Goal: Task Accomplishment & Management: Use online tool/utility

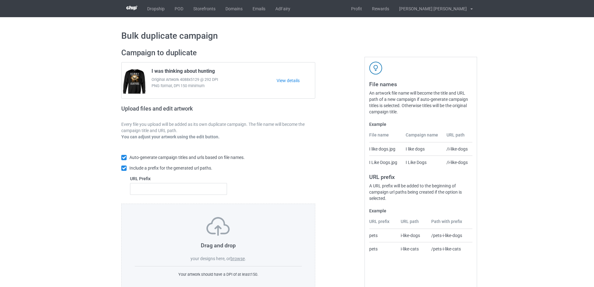
click at [240, 256] on label "browse" at bounding box center [237, 258] width 14 height 5
click at [0, 0] on input "browse" at bounding box center [0, 0] width 0 height 0
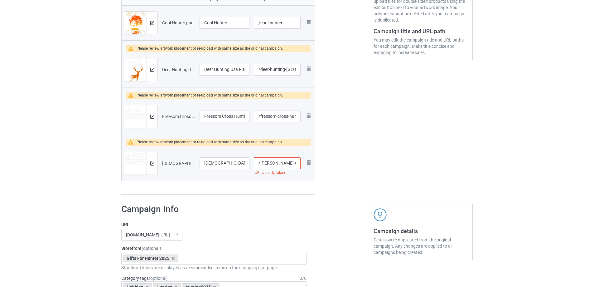
scroll to position [156, 0]
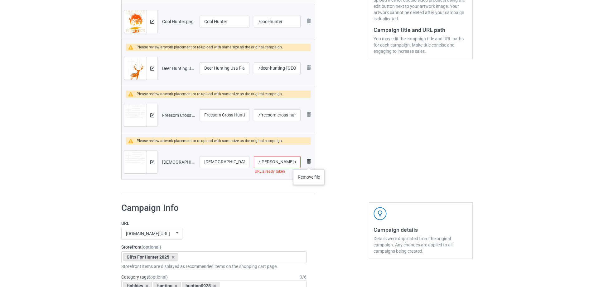
click at [309, 163] on img at bounding box center [308, 160] width 7 height 7
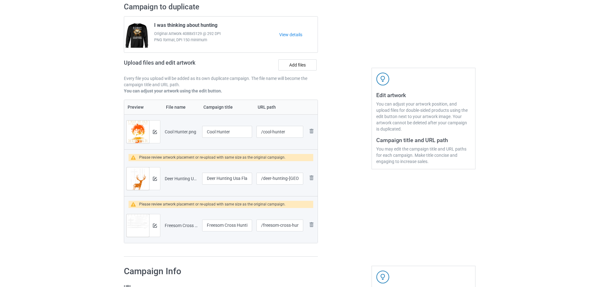
scroll to position [31, 0]
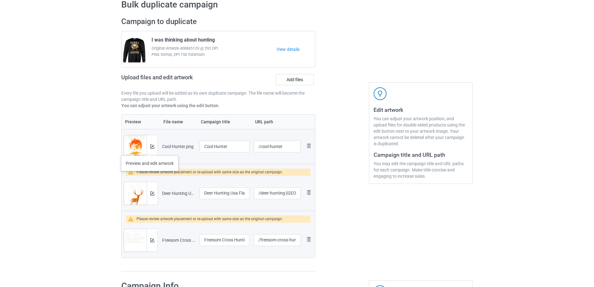
click at [150, 149] on div at bounding box center [152, 146] width 11 height 22
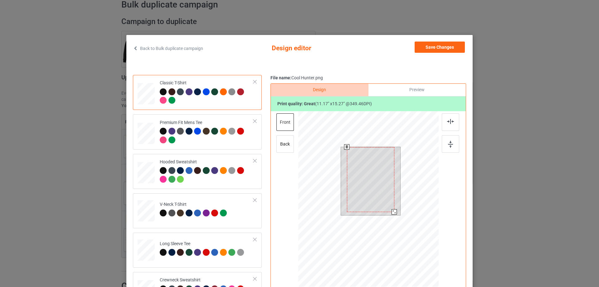
click at [392, 211] on div at bounding box center [393, 211] width 5 height 5
click at [423, 50] on button "Save Changes" at bounding box center [439, 46] width 50 height 11
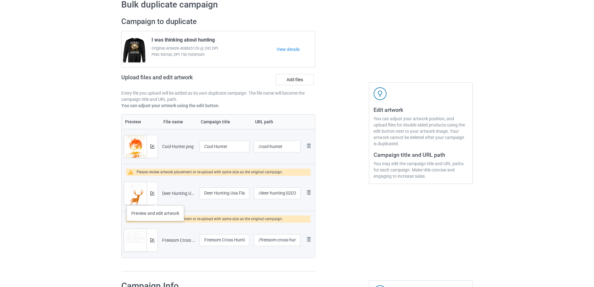
click at [155, 199] on div at bounding box center [152, 193] width 11 height 22
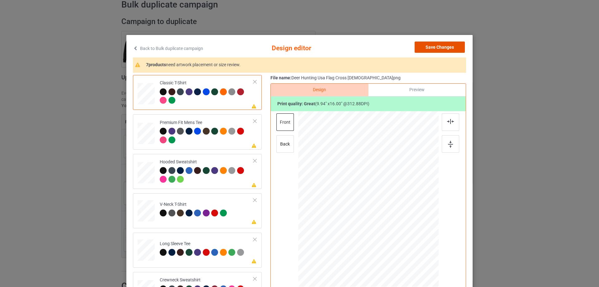
click at [445, 45] on button "Save Changes" at bounding box center [439, 46] width 50 height 11
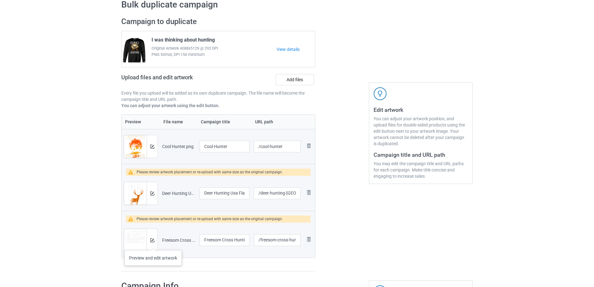
click at [153, 244] on div at bounding box center [152, 240] width 11 height 22
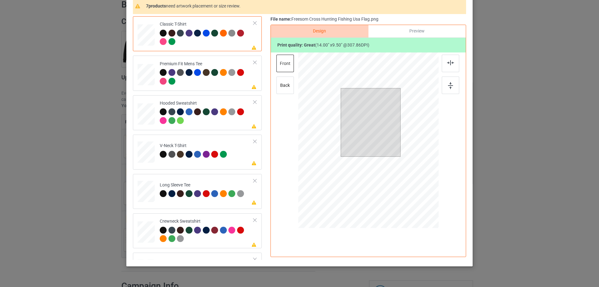
scroll to position [62, 0]
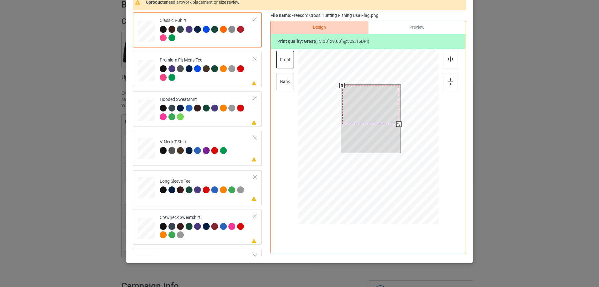
click at [396, 126] on div at bounding box center [398, 123] width 5 height 5
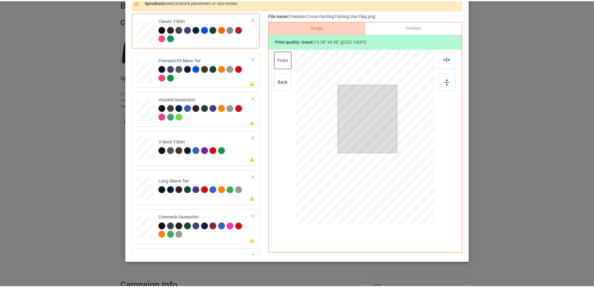
scroll to position [0, 0]
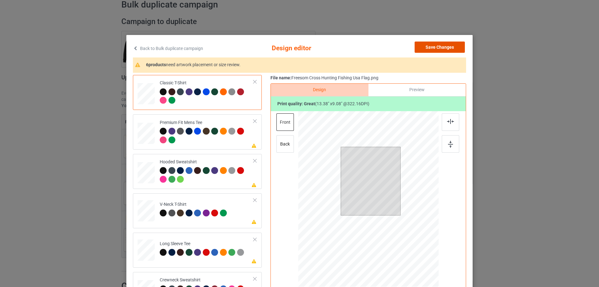
click at [424, 46] on button "Save Changes" at bounding box center [439, 46] width 50 height 11
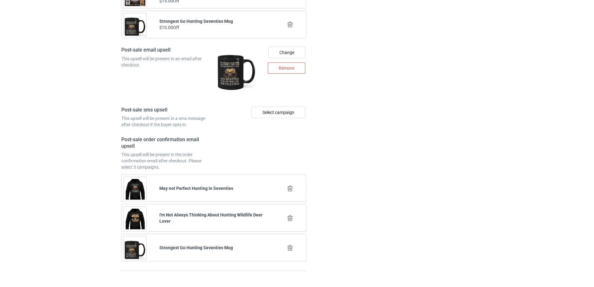
scroll to position [934, 0]
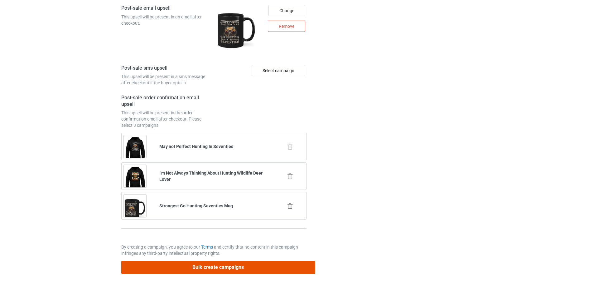
click at [192, 263] on button "Bulk create campaigns" at bounding box center [218, 266] width 194 height 13
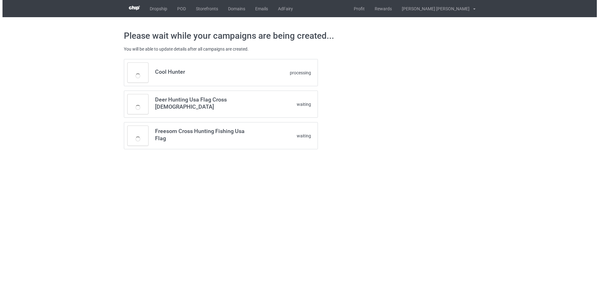
scroll to position [0, 0]
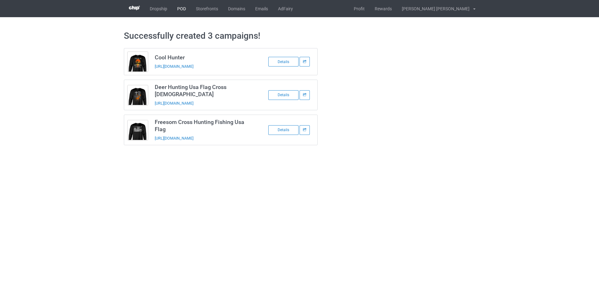
click at [182, 7] on link "POD" at bounding box center [181, 8] width 19 height 17
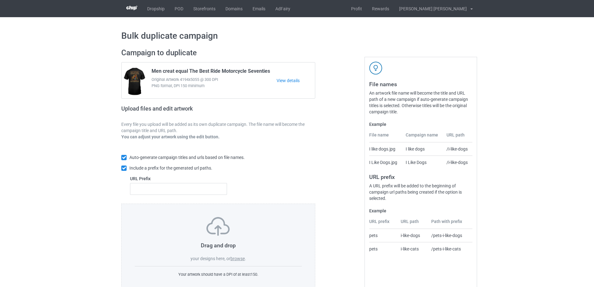
click at [235, 260] on label "browse" at bounding box center [237, 258] width 14 height 5
click at [0, 0] on input "browse" at bounding box center [0, 0] width 0 height 0
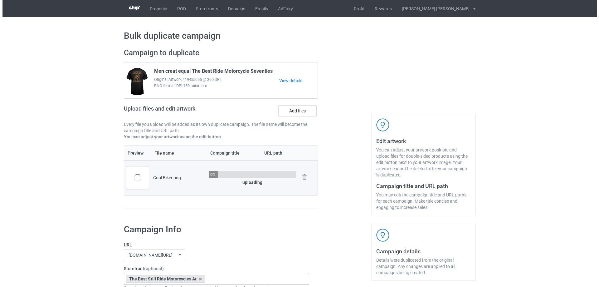
scroll to position [125, 0]
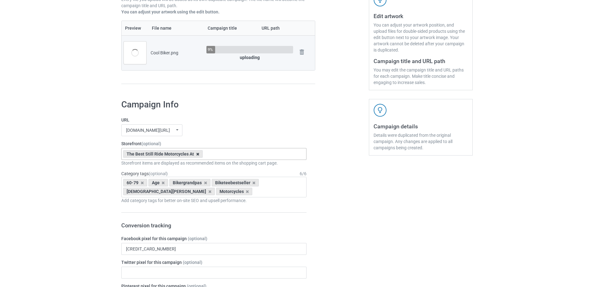
click at [196, 155] on icon at bounding box center [197, 154] width 3 height 4
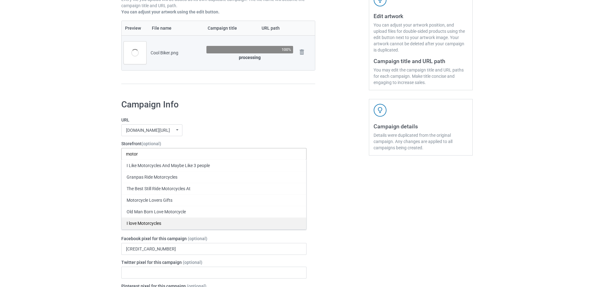
type input "motor"
click at [162, 224] on div "I love Motorcycles" at bounding box center [214, 223] width 185 height 12
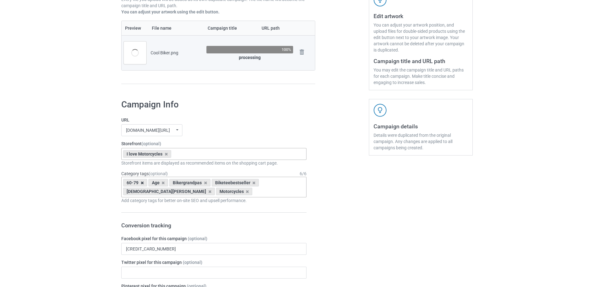
click at [141, 183] on icon at bounding box center [142, 183] width 3 height 4
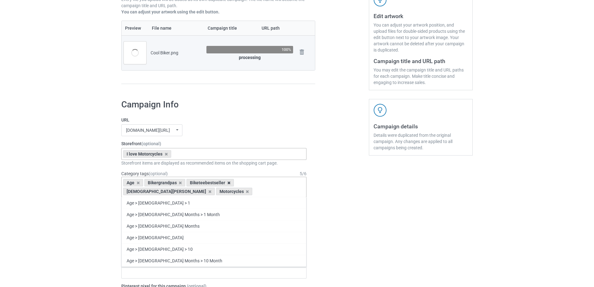
click at [228, 183] on icon at bounding box center [228, 183] width 3 height 4
click at [272, 183] on icon at bounding box center [273, 183] width 3 height 4
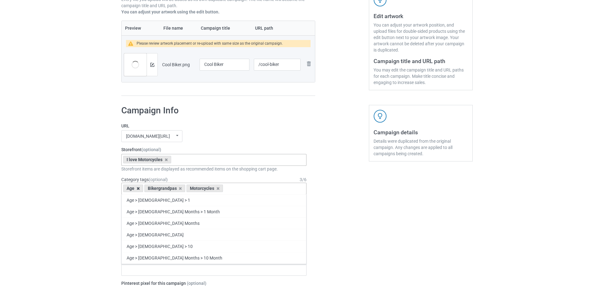
click at [137, 189] on icon at bounding box center [138, 188] width 3 height 4
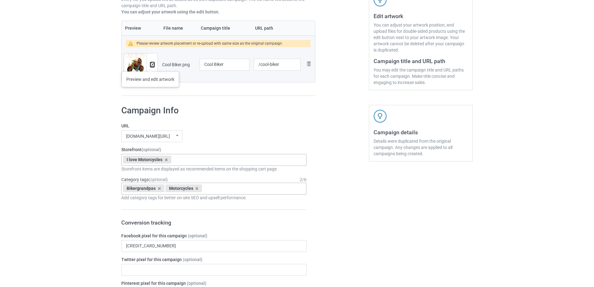
click at [150, 65] on img at bounding box center [152, 65] width 4 height 4
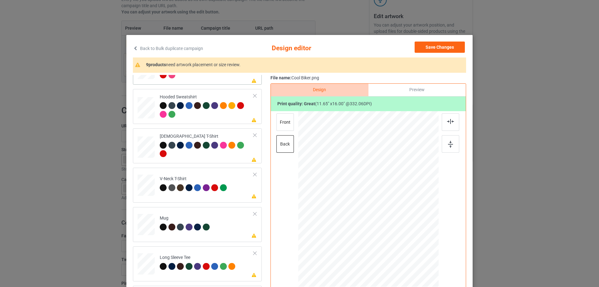
scroll to position [107, 0]
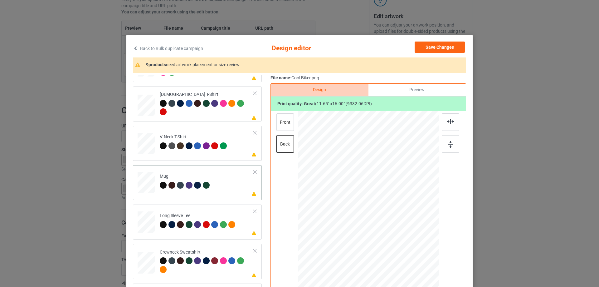
click at [142, 183] on div at bounding box center [145, 182] width 17 height 7
drag, startPoint x: 408, startPoint y: 255, endPoint x: 386, endPoint y: 223, distance: 38.7
click at [386, 223] on div at bounding box center [386, 224] width 5 height 5
drag, startPoint x: 369, startPoint y: 209, endPoint x: 409, endPoint y: 209, distance: 39.6
click at [409, 209] on div at bounding box center [407, 198] width 37 height 51
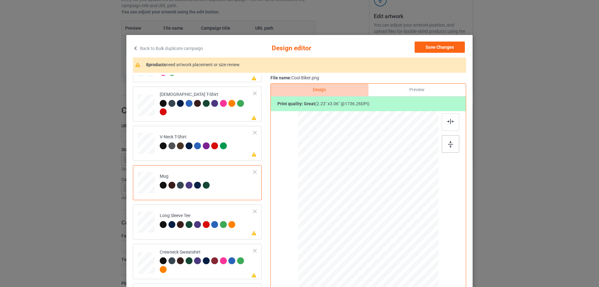
click at [449, 145] on img at bounding box center [450, 144] width 5 height 7
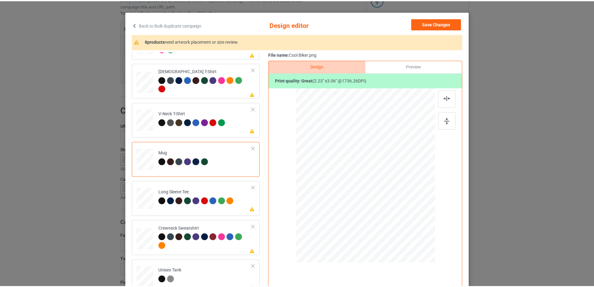
scroll to position [0, 0]
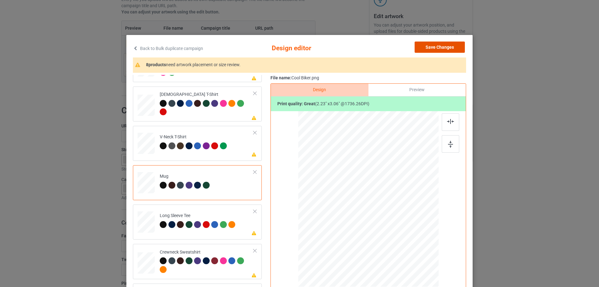
click at [433, 44] on button "Save Changes" at bounding box center [439, 46] width 50 height 11
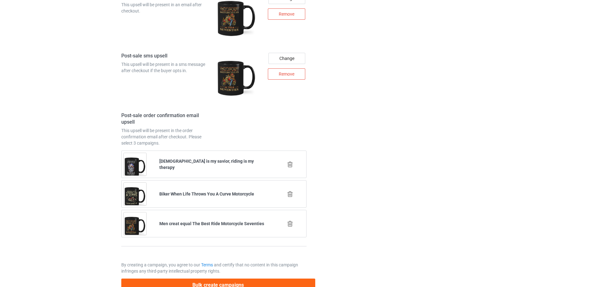
scroll to position [882, 0]
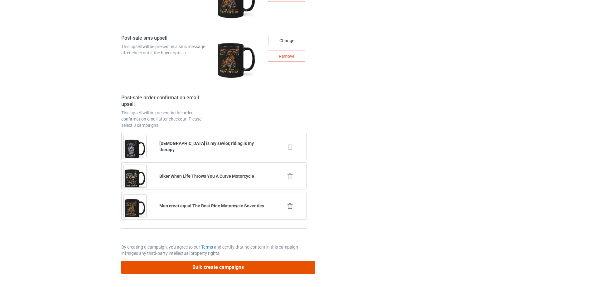
click at [221, 266] on button "Bulk create campaigns" at bounding box center [218, 266] width 194 height 13
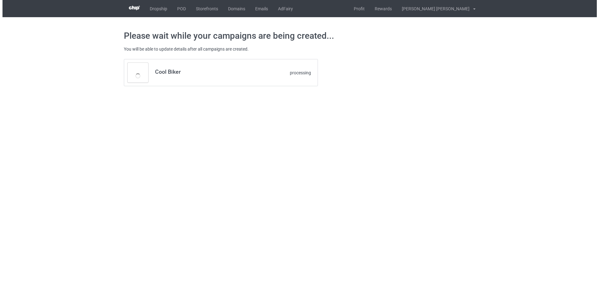
scroll to position [0, 0]
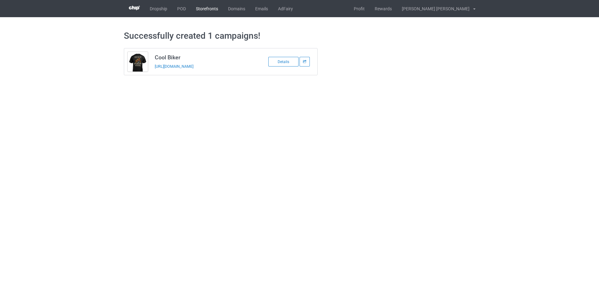
drag, startPoint x: 187, startPoint y: 12, endPoint x: 205, endPoint y: 16, distance: 18.8
click at [178, 6] on link "POD" at bounding box center [181, 8] width 19 height 17
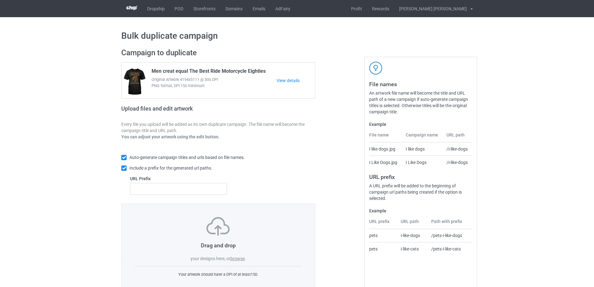
click at [234, 258] on label "browse" at bounding box center [237, 258] width 14 height 5
click at [0, 0] on input "browse" at bounding box center [0, 0] width 0 height 0
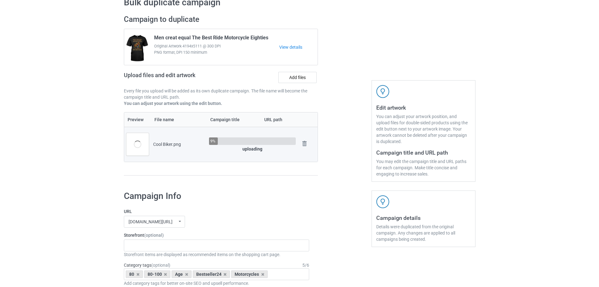
scroll to position [94, 0]
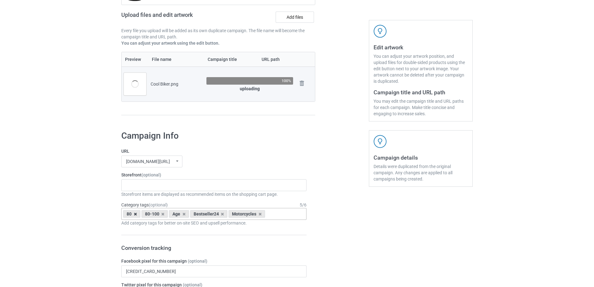
click at [136, 214] on icon at bounding box center [135, 214] width 3 height 4
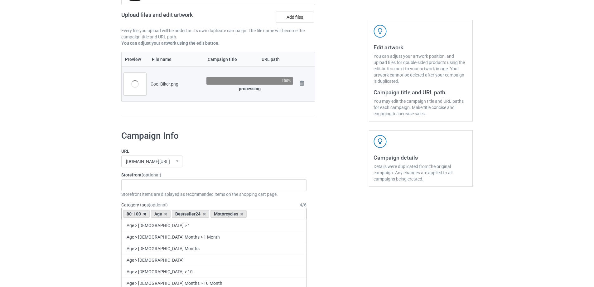
click at [145, 213] on icon at bounding box center [144, 214] width 3 height 4
click at [138, 213] on icon at bounding box center [138, 214] width 3 height 4
click at [154, 214] on icon at bounding box center [155, 214] width 3 height 4
click at [158, 188] on div "Gifts For Hunter 2025 Gifts For Bikers No Hobby Today Hide And Seek World Champ…" at bounding box center [213, 185] width 185 height 12
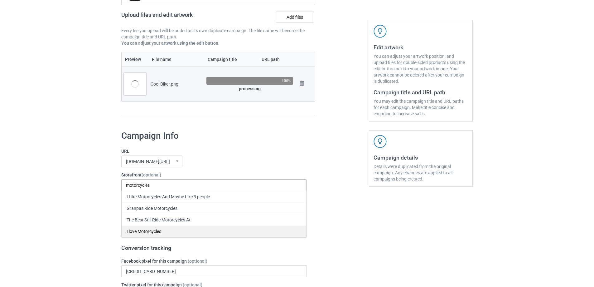
type input "motorcycles"
click at [145, 233] on div "I love Motorcycles" at bounding box center [214, 231] width 185 height 12
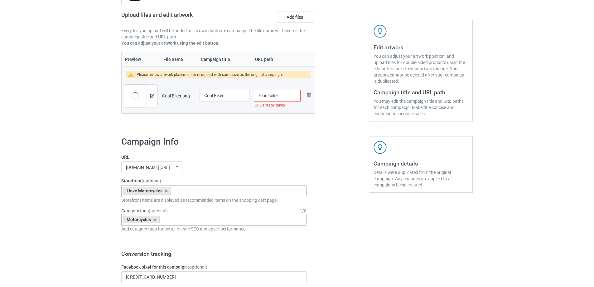
click at [284, 95] on input "/cool-biker" at bounding box center [277, 96] width 47 height 12
type input "/cool-biker-gift"
click at [151, 93] on div at bounding box center [152, 95] width 11 height 22
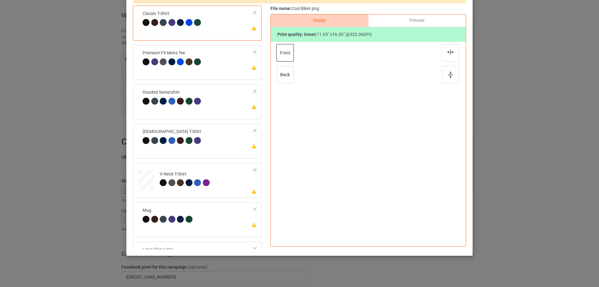
scroll to position [73, 0]
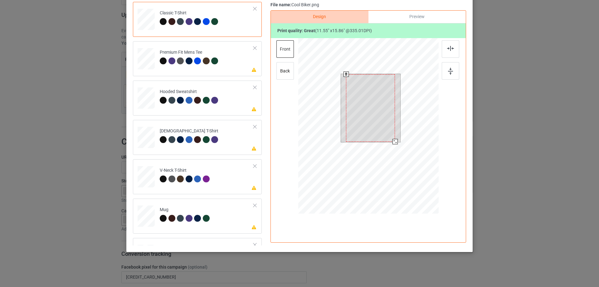
click at [392, 141] on div at bounding box center [394, 141] width 5 height 5
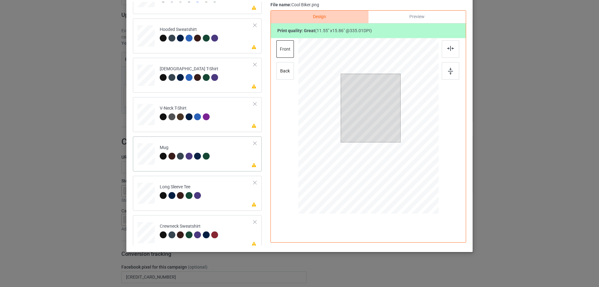
scroll to position [67, 0]
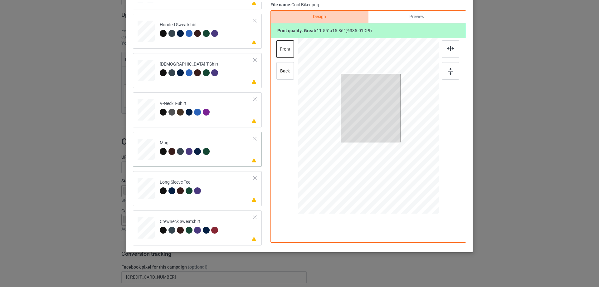
click at [149, 150] on div at bounding box center [145, 149] width 17 height 7
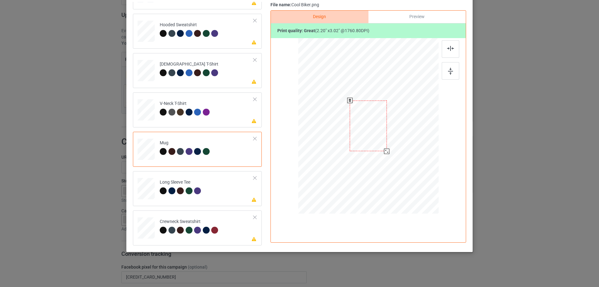
drag, startPoint x: 408, startPoint y: 183, endPoint x: 393, endPoint y: 142, distance: 43.9
click at [393, 142] on div at bounding box center [368, 125] width 140 height 58
drag, startPoint x: 372, startPoint y: 133, endPoint x: 411, endPoint y: 133, distance: 39.0
click at [411, 133] on div at bounding box center [406, 126] width 37 height 51
click at [449, 71] on img at bounding box center [450, 71] width 5 height 7
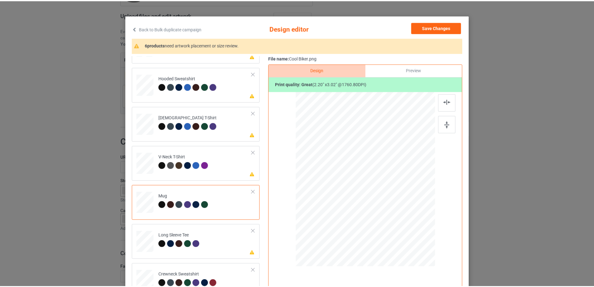
scroll to position [0, 0]
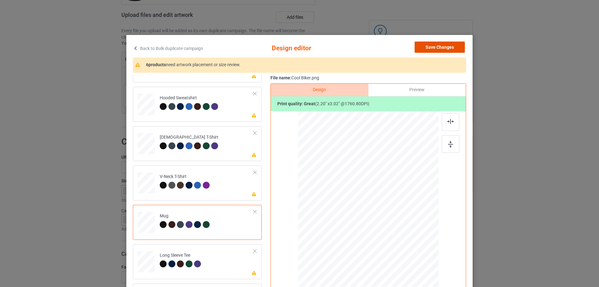
click at [443, 47] on button "Save Changes" at bounding box center [439, 46] width 50 height 11
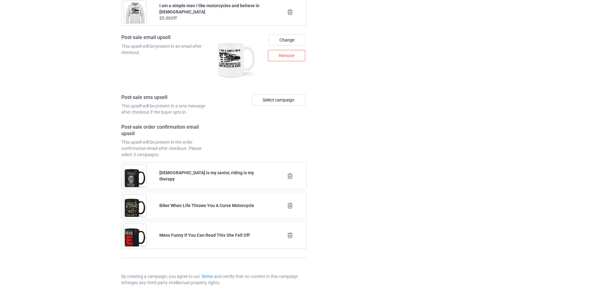
scroll to position [852, 0]
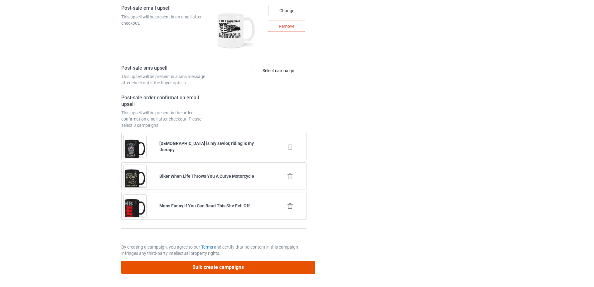
click at [229, 268] on button "Bulk create campaigns" at bounding box center [218, 266] width 194 height 13
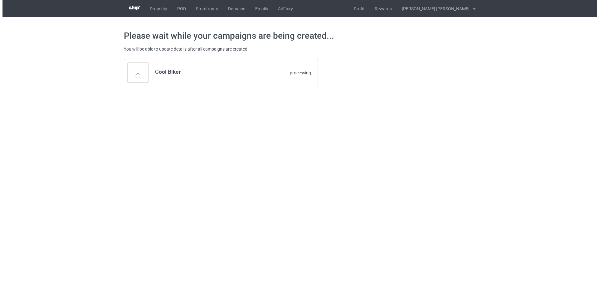
scroll to position [0, 0]
